Goal: Information Seeking & Learning: Check status

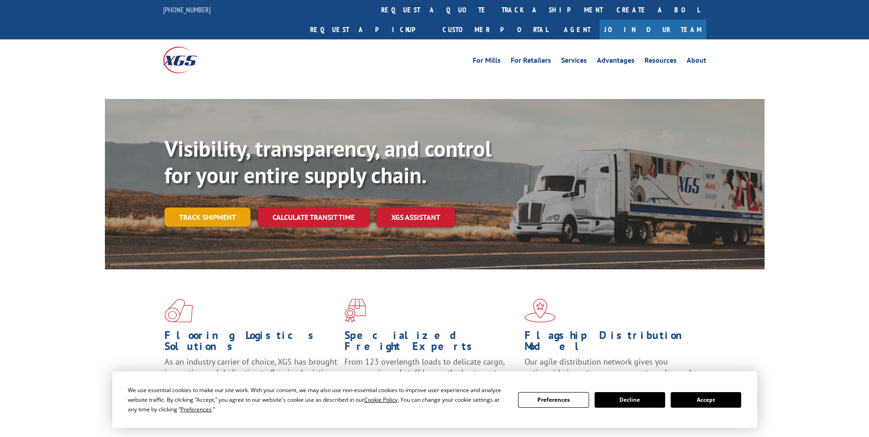
click at [194, 207] on link "Track shipment" at bounding box center [207, 216] width 86 height 19
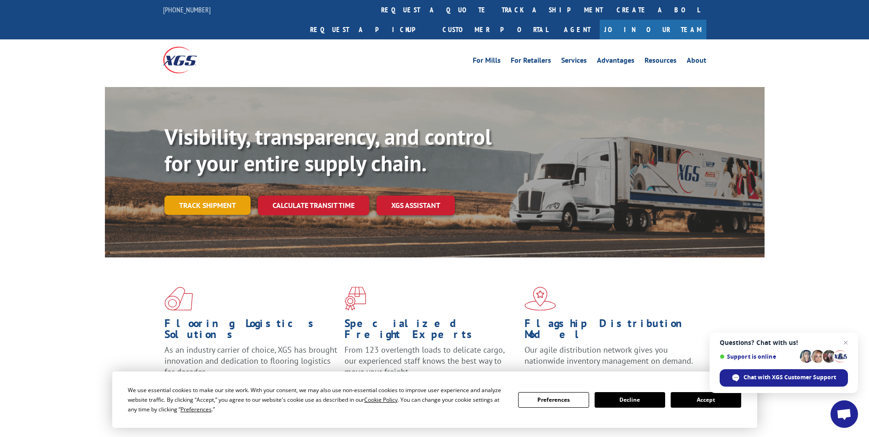
click at [200, 196] on link "Track shipment" at bounding box center [207, 205] width 86 height 19
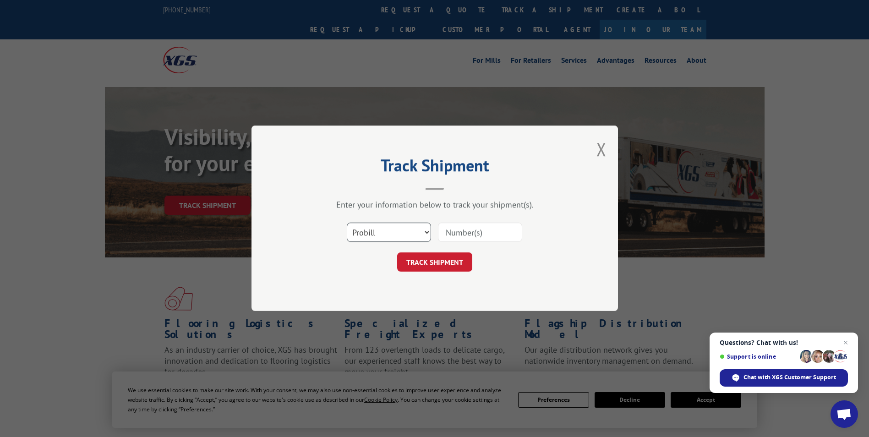
click at [398, 231] on select "Select category... Probill BOL PO" at bounding box center [389, 232] width 84 height 19
select select "bol"
click at [347, 223] on select "Select category... Probill BOL PO" at bounding box center [389, 232] width 84 height 19
click at [451, 239] on input at bounding box center [480, 232] width 84 height 19
paste input "TFD-040184.A"
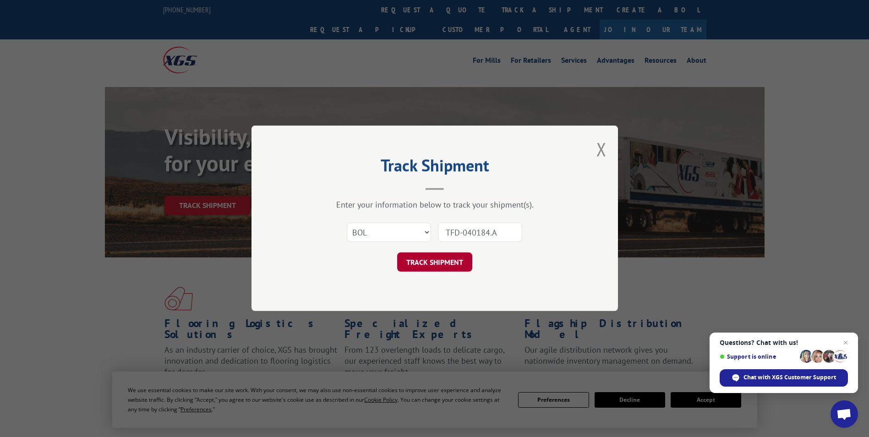
type input "TFD-040184.A"
click at [429, 259] on button "TRACK SHIPMENT" at bounding box center [434, 262] width 75 height 19
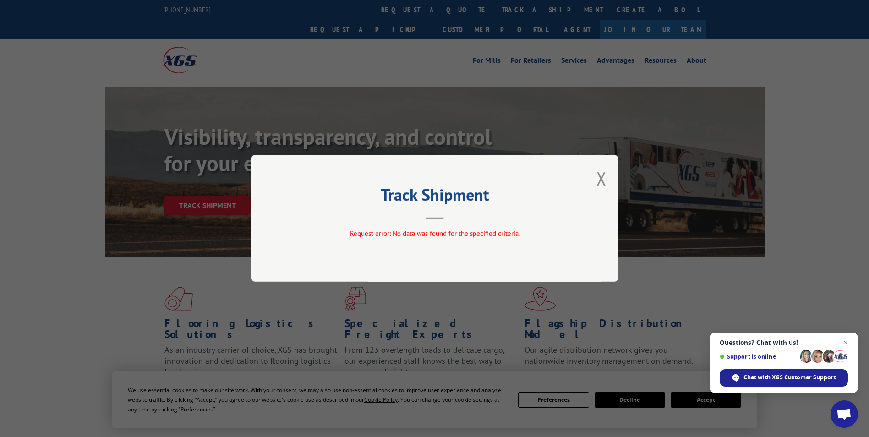
click at [606, 179] on div "Track Shipment Request error: No data was found for the specified criteria." at bounding box center [434, 218] width 366 height 127
drag, startPoint x: 606, startPoint y: 179, endPoint x: 601, endPoint y: 180, distance: 5.2
click at [601, 180] on button "Close modal" at bounding box center [601, 178] width 10 height 24
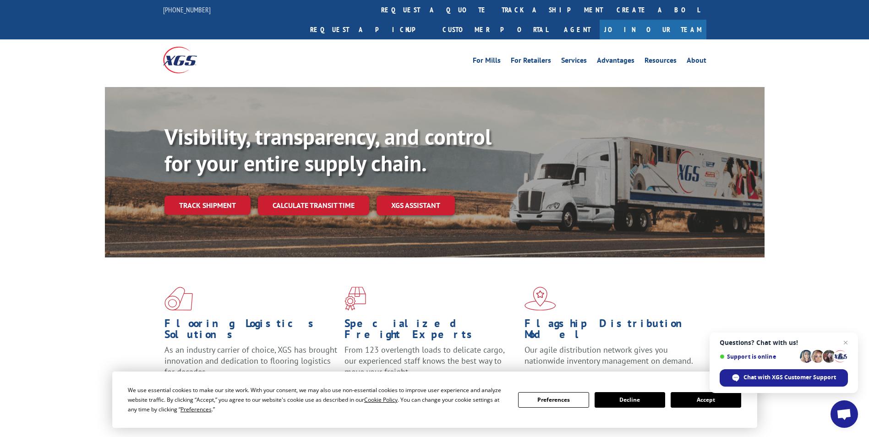
click at [221, 196] on link "Track shipment" at bounding box center [207, 205] width 86 height 19
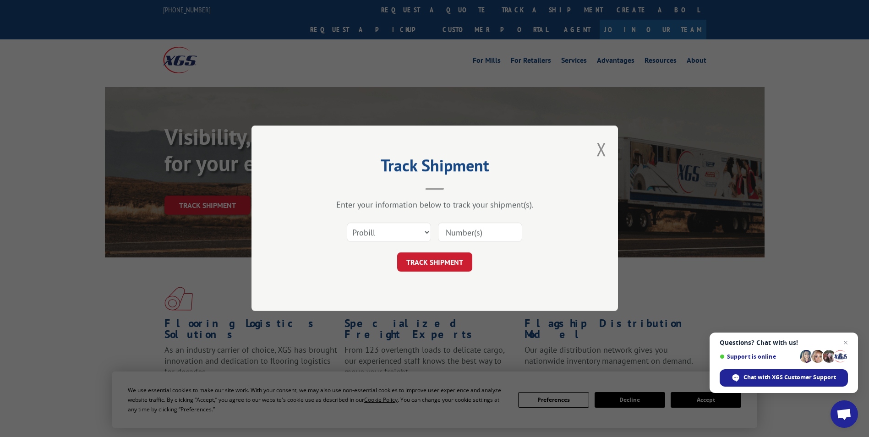
click at [446, 230] on input at bounding box center [480, 232] width 84 height 19
paste input "TFD-040184.A"
type input "TFD-040184"
click at [413, 237] on select "Select category... Probill BOL PO" at bounding box center [389, 232] width 84 height 19
select select "bol"
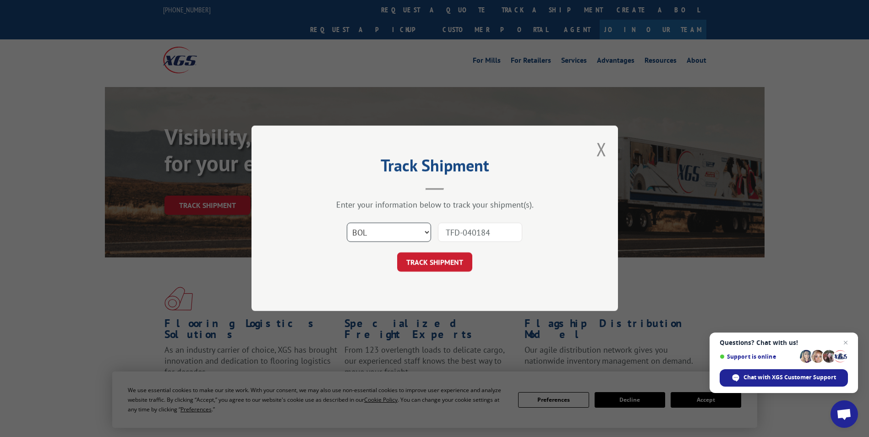
click at [347, 223] on select "Select category... Probill BOL PO" at bounding box center [389, 232] width 84 height 19
click at [440, 262] on button "TRACK SHIPMENT" at bounding box center [434, 262] width 75 height 19
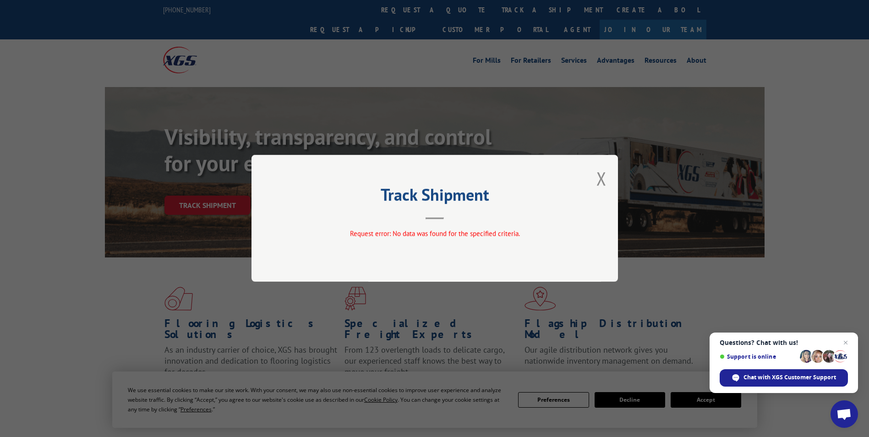
click at [427, 239] on div "Request error: No data was found for the specified criteria." at bounding box center [434, 234] width 275 height 11
click at [596, 182] on button "Close modal" at bounding box center [601, 178] width 10 height 24
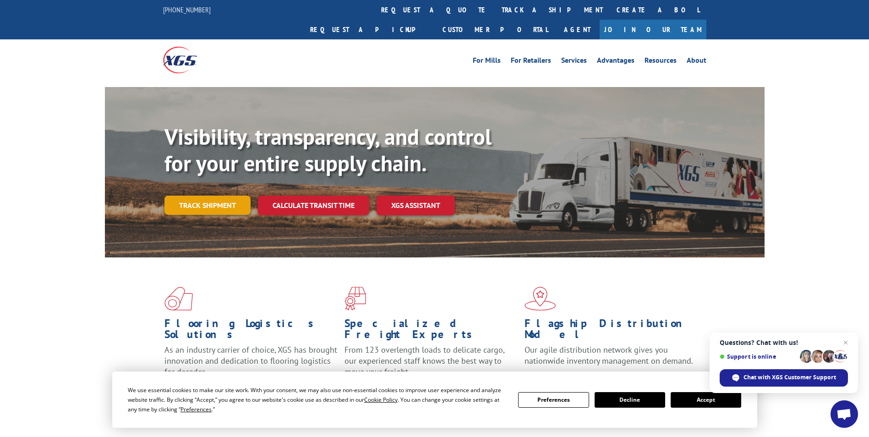
click at [203, 196] on link "Track shipment" at bounding box center [207, 205] width 86 height 19
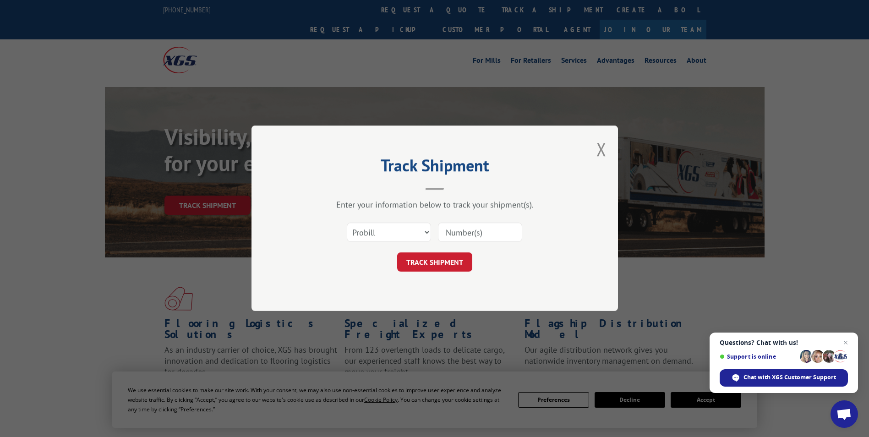
click at [469, 235] on input at bounding box center [480, 232] width 84 height 19
drag, startPoint x: 468, startPoint y: 235, endPoint x: 455, endPoint y: 232, distance: 14.1
click at [455, 232] on input at bounding box center [480, 232] width 84 height 19
type input "TFD-040184"
click at [418, 232] on select "Select category... Probill BOL PO" at bounding box center [389, 232] width 84 height 19
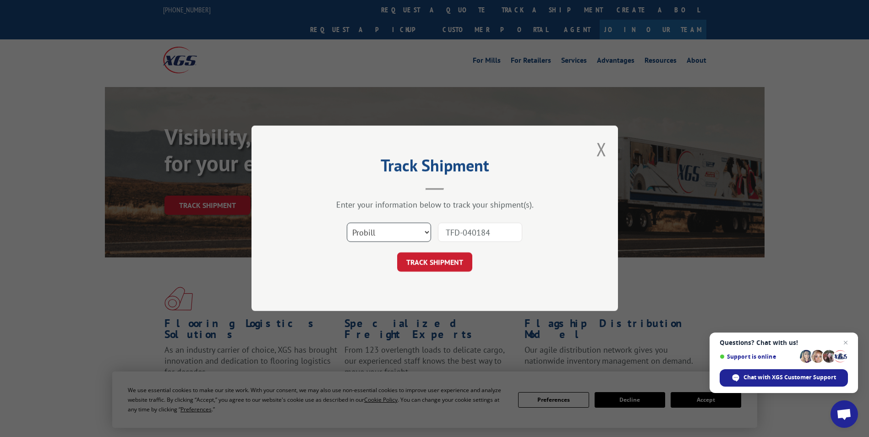
select select "po"
click at [347, 223] on select "Select category... Probill BOL PO" at bounding box center [389, 232] width 84 height 19
click at [435, 268] on button "TRACK SHIPMENT" at bounding box center [434, 262] width 75 height 19
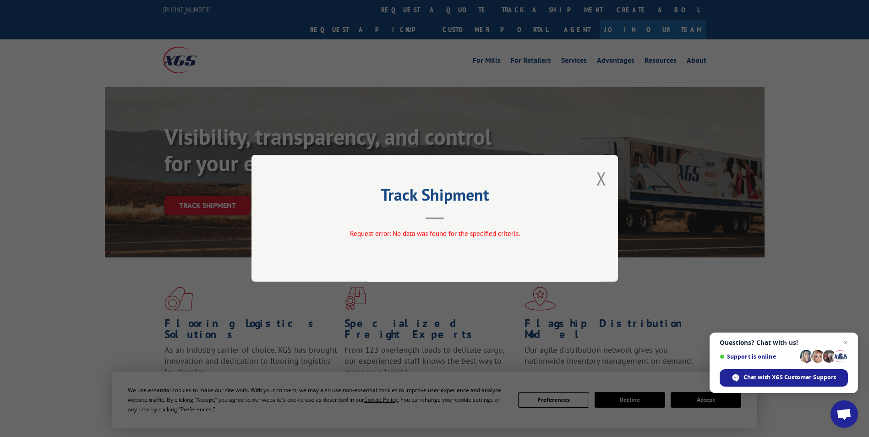
drag, startPoint x: 596, startPoint y: 176, endPoint x: 574, endPoint y: 188, distance: 25.0
click at [597, 176] on button "Close modal" at bounding box center [601, 178] width 10 height 24
